Goal: Information Seeking & Learning: Learn about a topic

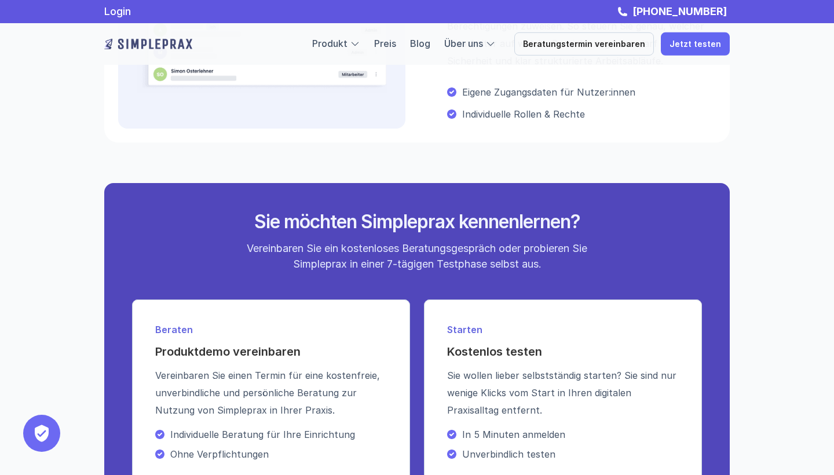
scroll to position [970, 0]
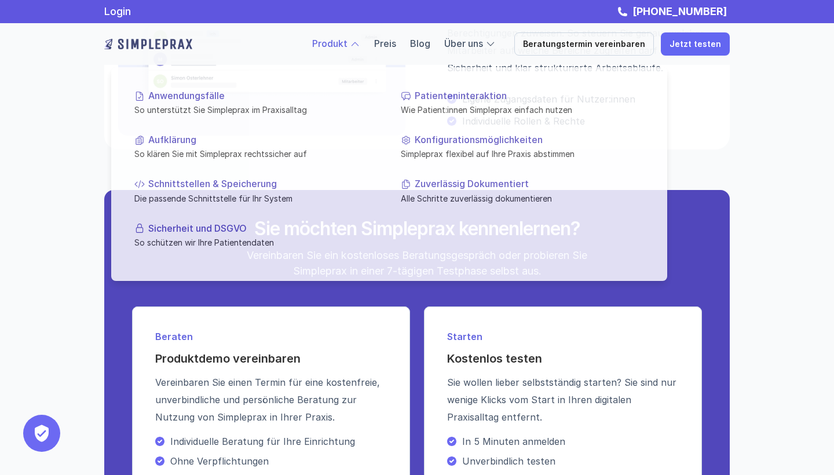
click at [360, 46] on div at bounding box center [355, 44] width 10 height 10
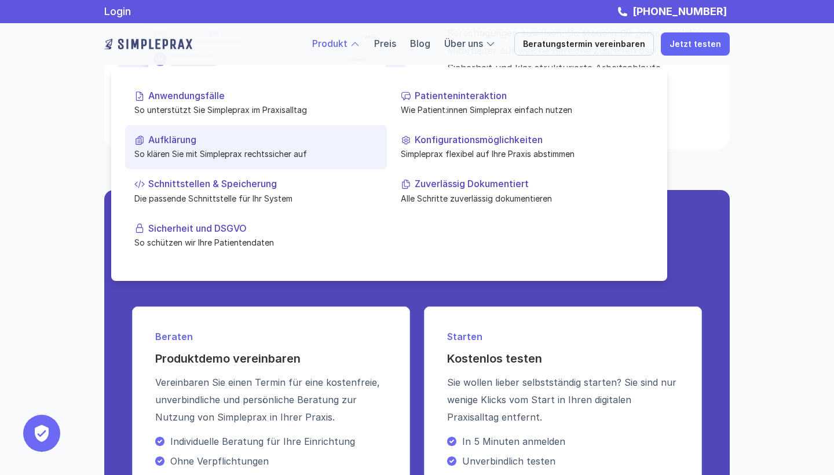
click at [166, 156] on p "So klären Sie mit Simpleprax rechtssicher auf" at bounding box center [255, 154] width 243 height 12
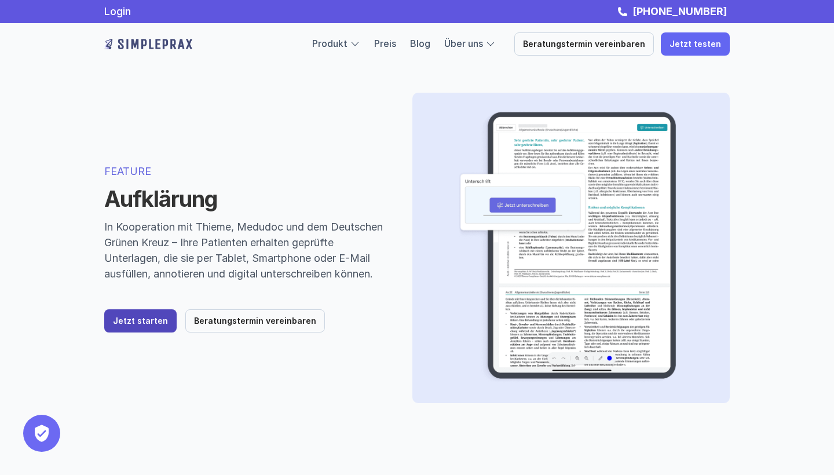
click at [140, 326] on p "Jetzt starten" at bounding box center [140, 321] width 55 height 10
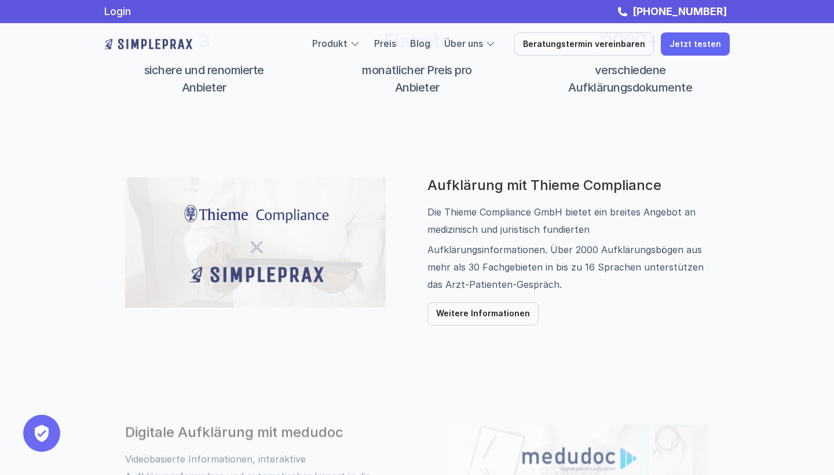
scroll to position [492, 0]
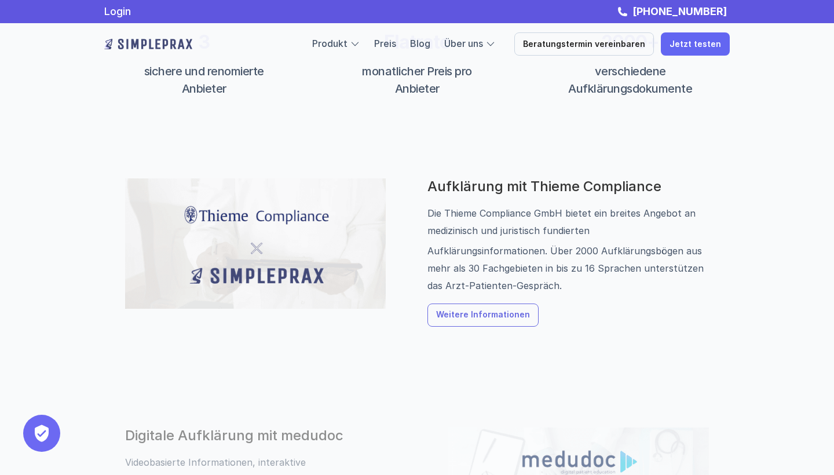
click at [494, 319] on p "Weitere Informationen" at bounding box center [483, 316] width 94 height 10
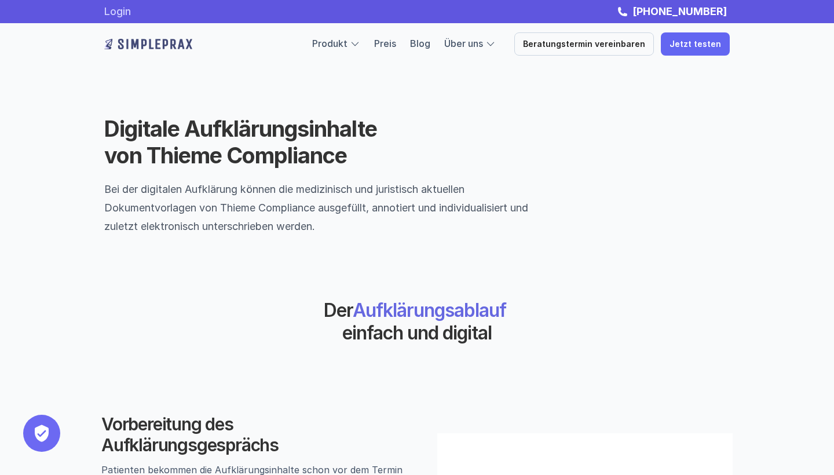
click at [123, 13] on link "Login" at bounding box center [117, 11] width 27 height 12
click at [396, 46] on link "Preis" at bounding box center [385, 44] width 22 height 12
